Goal: Task Accomplishment & Management: Use online tool/utility

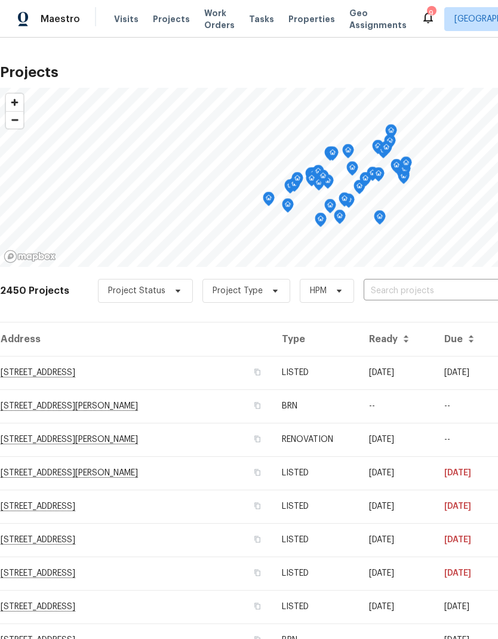
click at [437, 288] on input "text" at bounding box center [432, 291] width 137 height 19
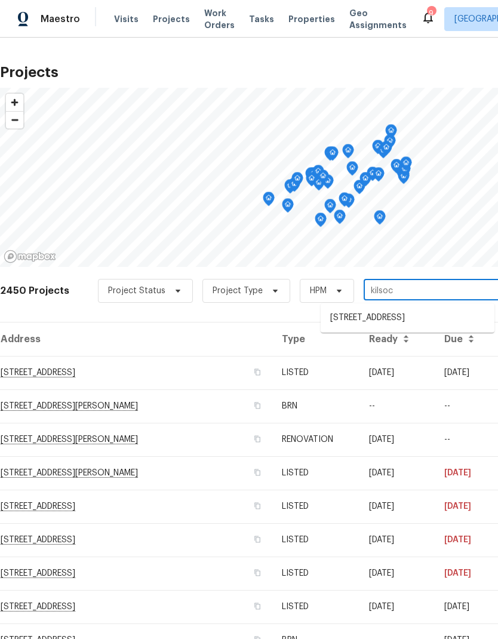
type input "kilsock"
click at [433, 317] on li "[STREET_ADDRESS]" at bounding box center [408, 318] width 174 height 20
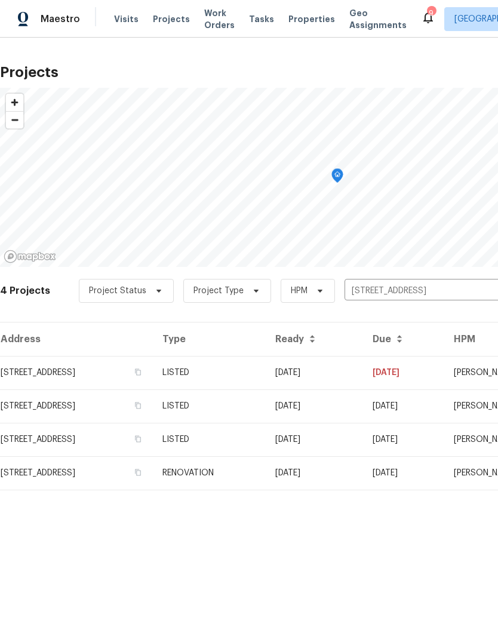
click at [39, 372] on td "[STREET_ADDRESS]" at bounding box center [76, 372] width 153 height 33
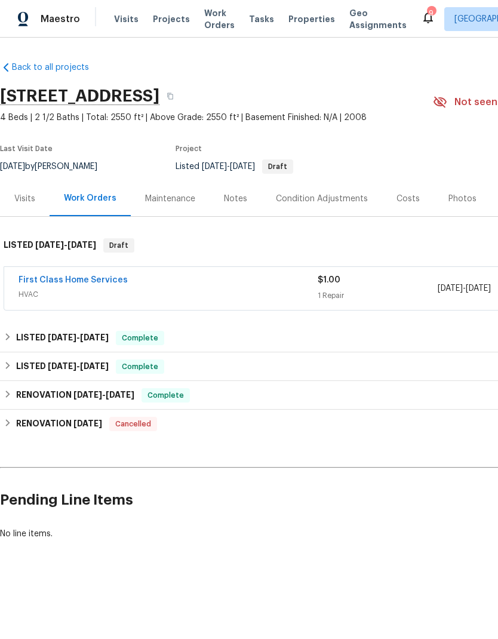
click at [60, 281] on link "First Class Home Services" at bounding box center [73, 280] width 109 height 8
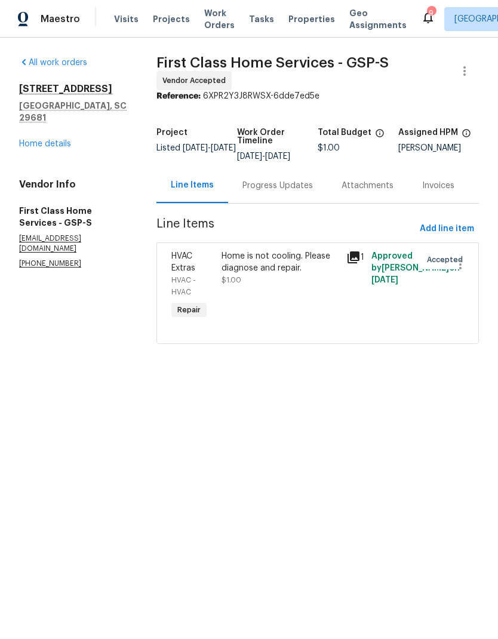
click at [287, 192] on div "Progress Updates" at bounding box center [277, 186] width 70 height 12
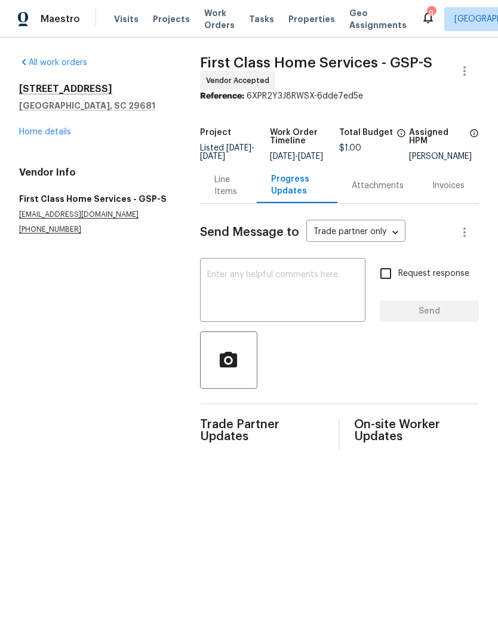
click at [216, 188] on div "Line Items" at bounding box center [228, 186] width 28 height 24
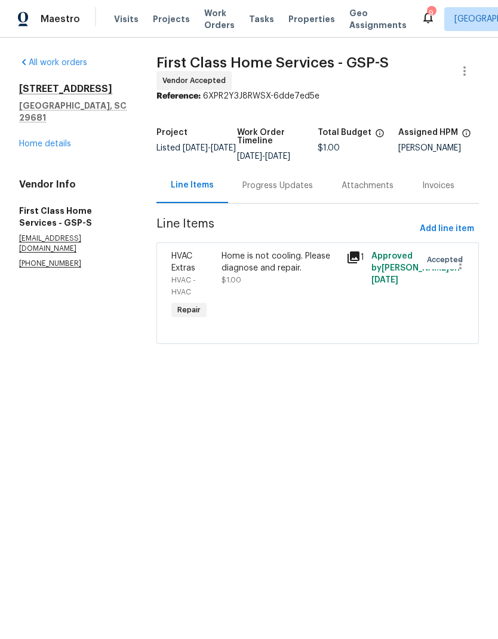
click at [268, 272] on div "Home is not cooling. Please diagnose and repair." at bounding box center [281, 262] width 118 height 24
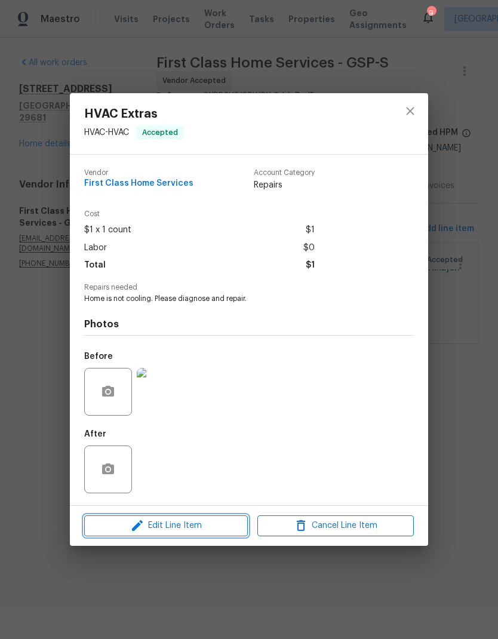
click at [139, 530] on icon "button" at bounding box center [137, 525] width 14 height 14
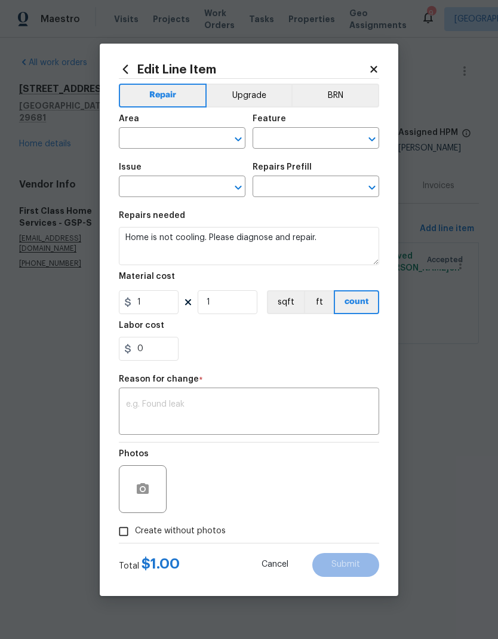
type input "HVAC"
type input "HVAC Extras"
type input "HVAC Repair $1.00"
click at [150, 307] on input "1" at bounding box center [149, 302] width 60 height 24
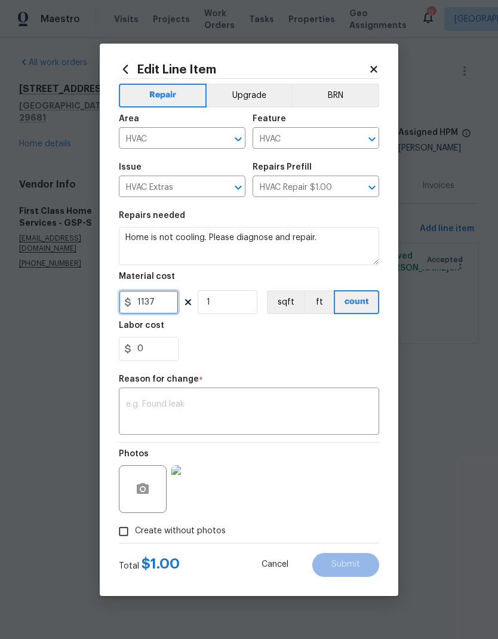
type input "1137"
click at [261, 385] on div "Reason for change *" at bounding box center [249, 383] width 260 height 16
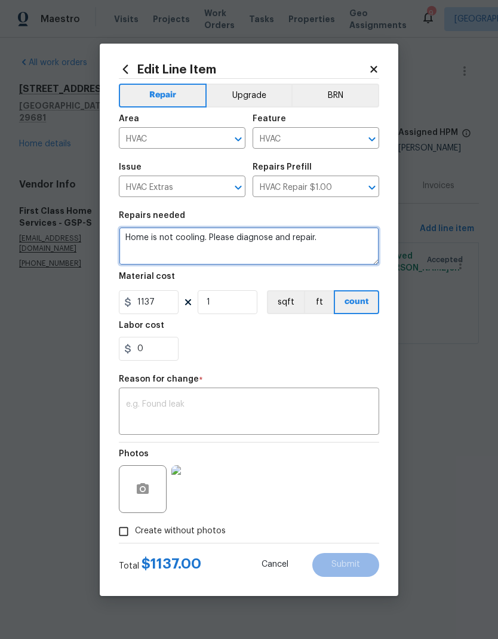
click at [327, 227] on textarea "Home is not cooling. Please diagnose and repair." at bounding box center [249, 246] width 260 height 38
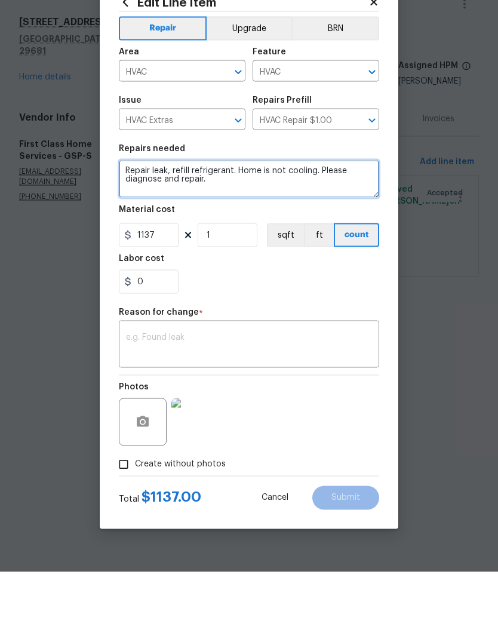
type textarea "Repair leak, refill refrigerant. Home is not cooling. Please diagnose and repai…"
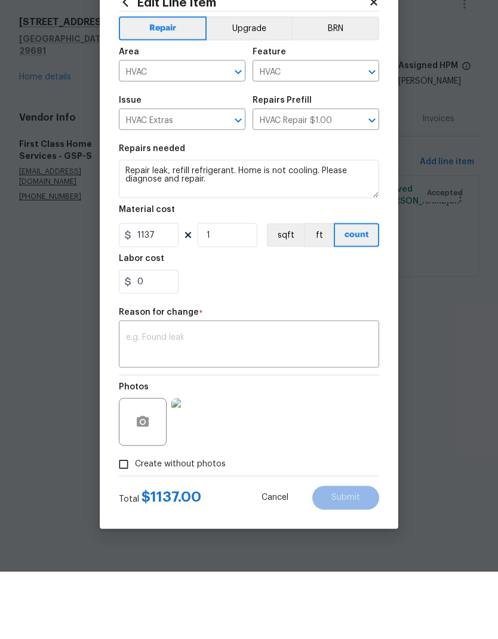
click at [307, 400] on textarea at bounding box center [249, 412] width 246 height 25
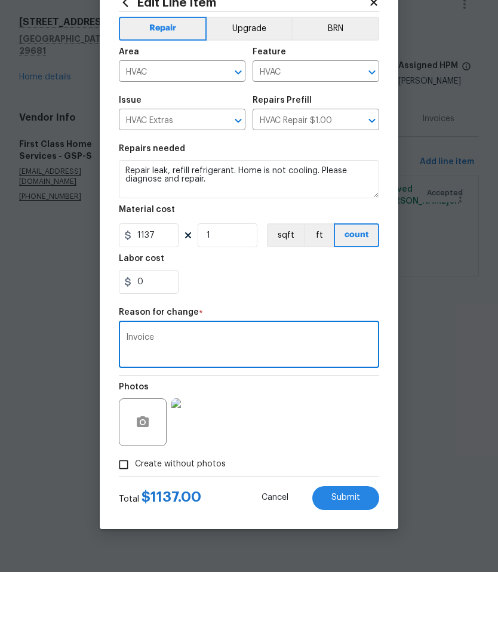
type textarea "Invoice"
click at [320, 337] on div "0" at bounding box center [249, 349] width 260 height 24
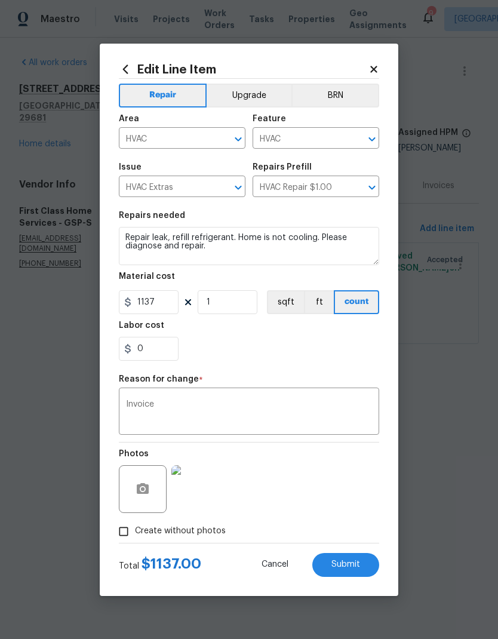
click at [360, 566] on button "Submit" at bounding box center [345, 565] width 67 height 24
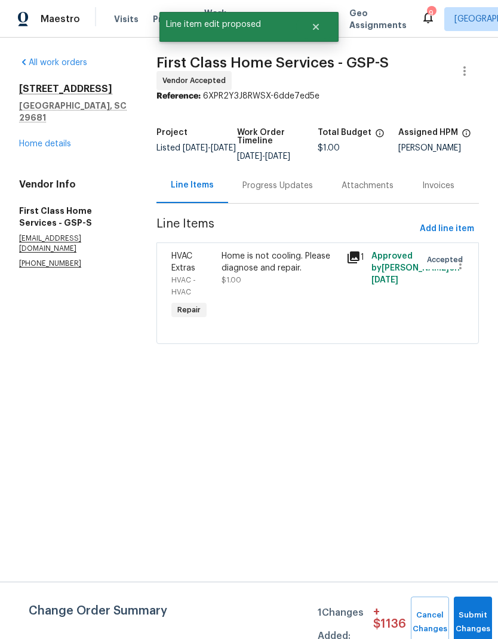
click at [476, 611] on button "Submit Changes" at bounding box center [473, 621] width 38 height 51
